Goal: Share content: Share content

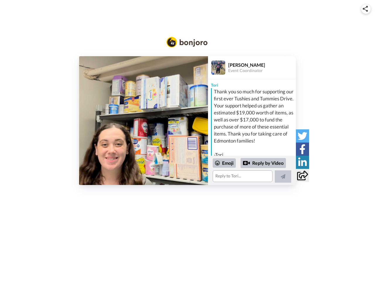
click at [366, 9] on img at bounding box center [364, 9] width 5 height 6
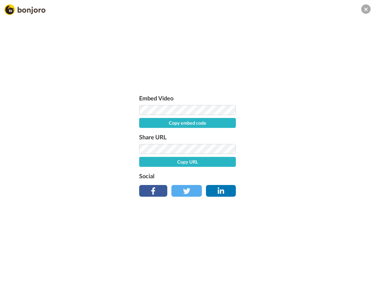
click at [143, 121] on button "Copy embed code" at bounding box center [187, 123] width 97 height 10
click at [252, 170] on div "Embed Video Embed code copied! Share URL Copy URL Social" at bounding box center [187, 172] width 375 height 281
click at [224, 163] on button "Copy URL" at bounding box center [187, 162] width 97 height 10
click at [263, 163] on div "Embed Video Embed code copied! Share URL URL copied! Social" at bounding box center [187, 172] width 375 height 281
click at [283, 176] on div "Embed Video Embed code copied! Share URL URL copied! Social" at bounding box center [187, 172] width 375 height 281
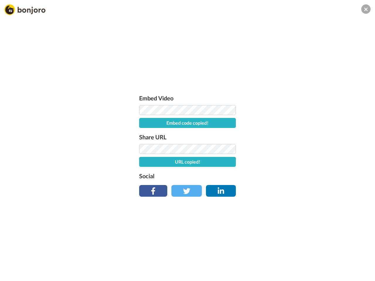
click at [302, 136] on div "Embed Video Embed code copied! Share URL URL copied! Social" at bounding box center [187, 172] width 375 height 281
click at [302, 149] on div "Embed Video Embed code copied! Share URL URL copied! Social" at bounding box center [187, 172] width 375 height 281
click at [302, 162] on div "Embed Video Embed code copied! Share URL URL copied! Social" at bounding box center [187, 172] width 375 height 281
click at [302, 175] on div "Embed Video Embed code copied! Share URL URL copied! Social" at bounding box center [187, 172] width 375 height 281
